Goal: Transaction & Acquisition: Purchase product/service

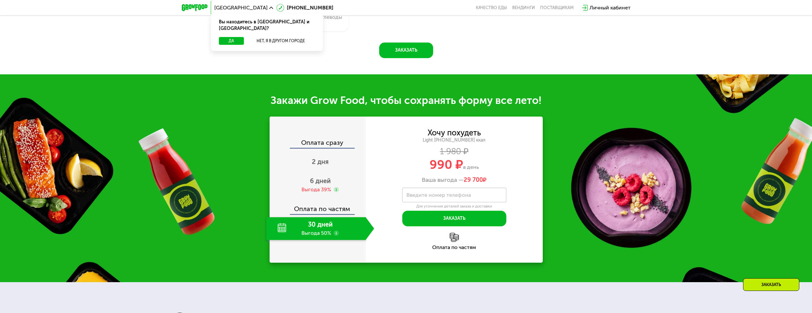
scroll to position [683, 0]
click at [230, 37] on button "Да" at bounding box center [231, 41] width 25 height 8
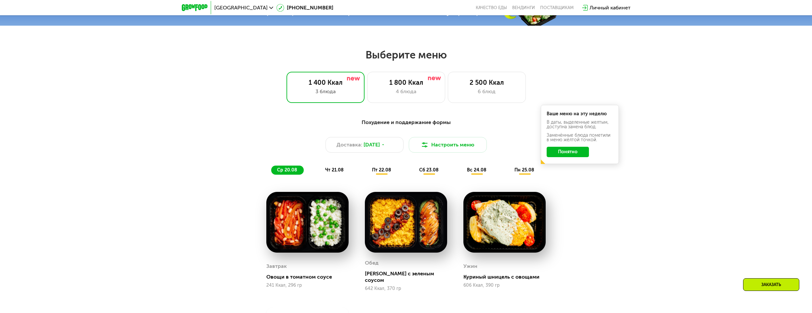
scroll to position [421, 0]
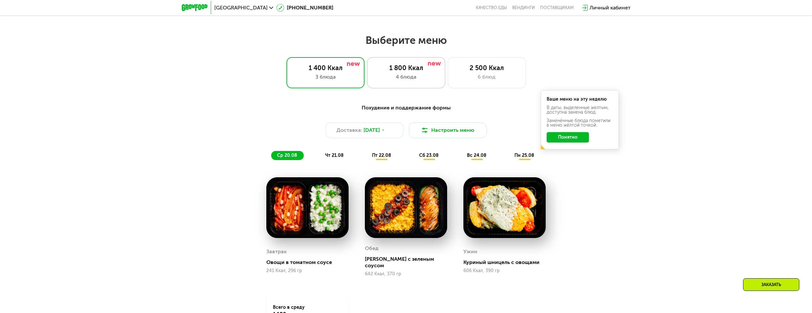
click at [391, 72] on div "1 800 Ккал" at bounding box center [406, 68] width 64 height 8
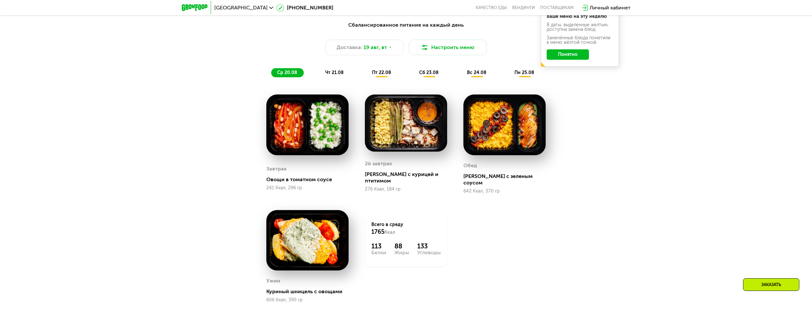
scroll to position [519, 0]
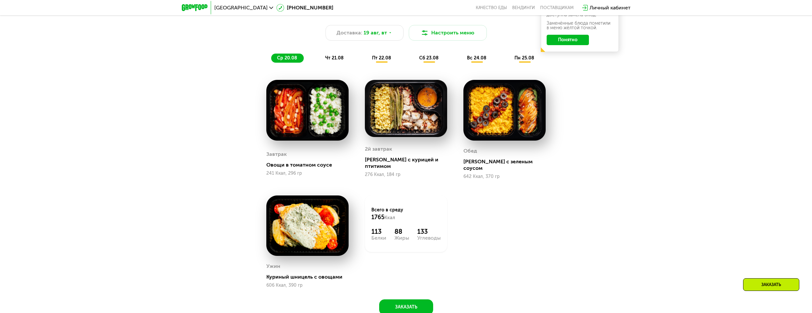
click at [381, 59] on span "пт 22.08" at bounding box center [381, 58] width 19 height 6
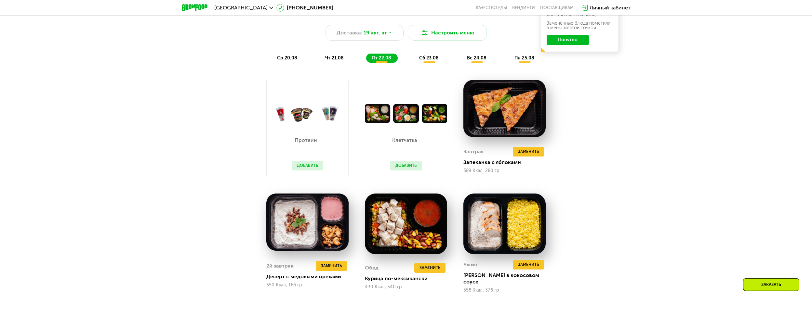
click at [429, 61] on span "сб 23.08" at bounding box center [429, 58] width 20 height 6
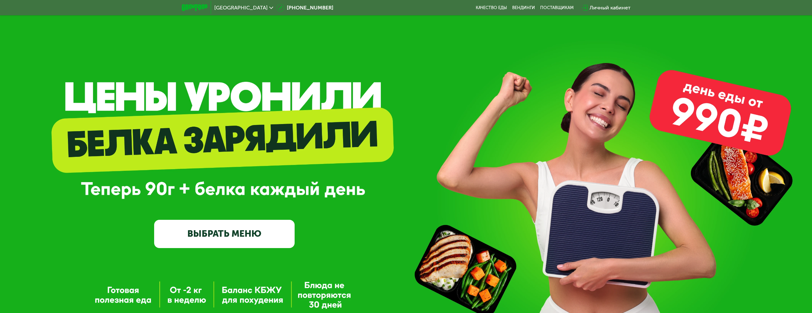
scroll to position [0, 0]
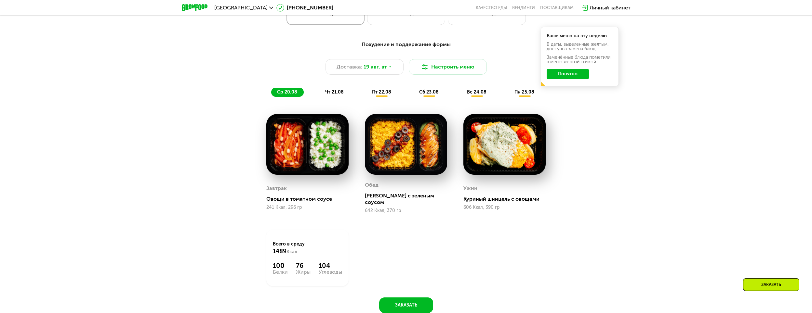
scroll to position [423, 0]
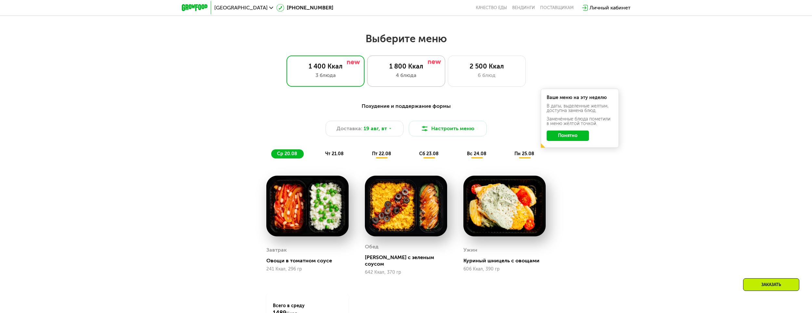
click at [394, 68] on div "1 800 Ккал" at bounding box center [406, 66] width 64 height 8
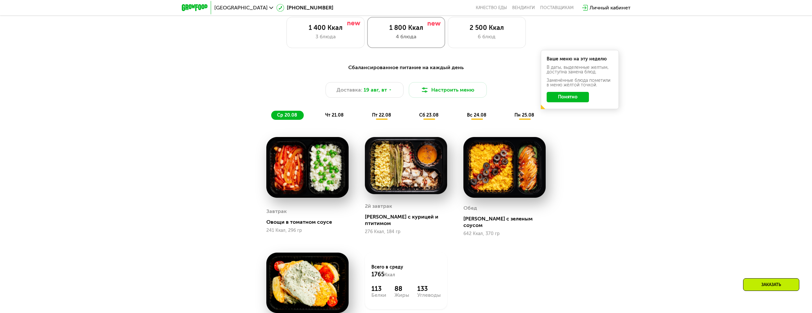
scroll to position [455, 0]
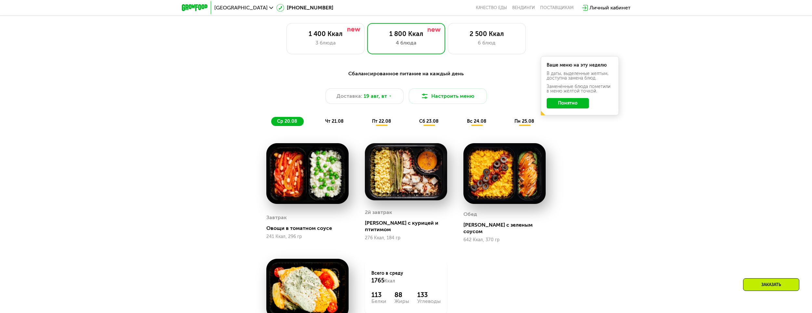
click at [566, 103] on button "Понятно" at bounding box center [567, 103] width 42 height 10
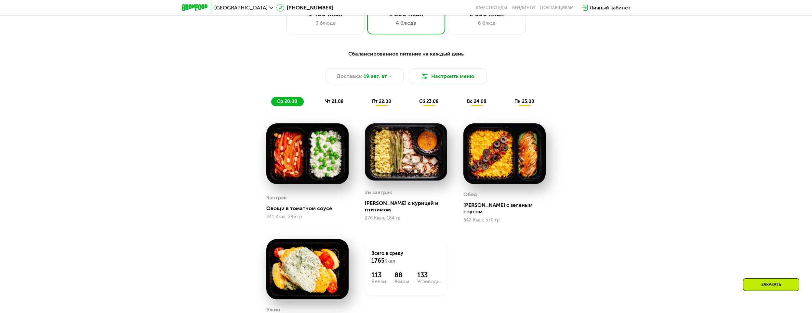
scroll to position [585, 0]
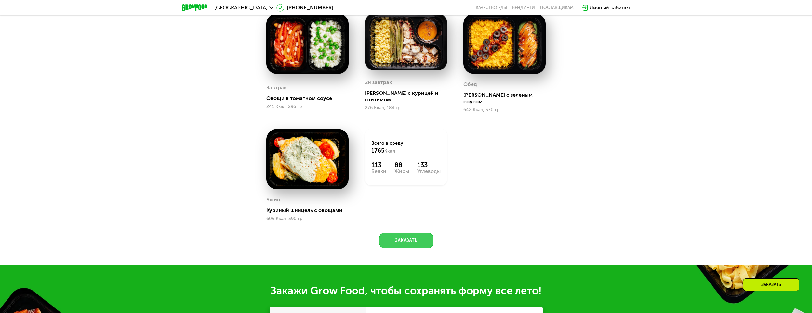
click at [415, 234] on button "Заказать" at bounding box center [406, 241] width 54 height 16
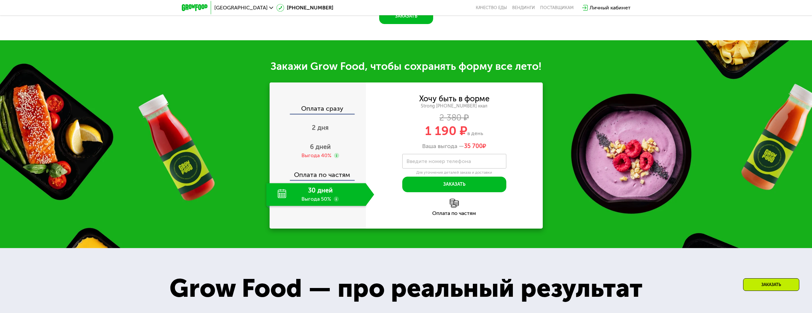
scroll to position [846, 0]
